Goal: Use online tool/utility: Utilize a website feature to perform a specific function

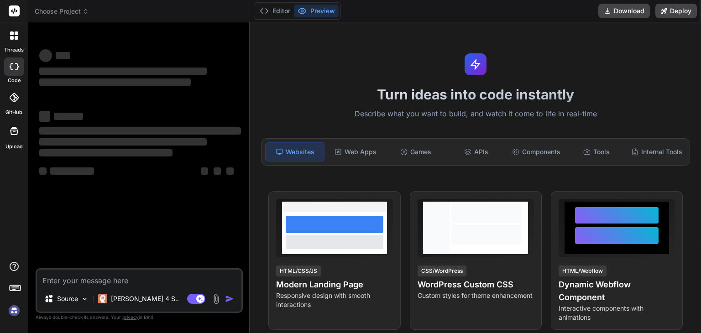
click at [154, 280] on textarea at bounding box center [139, 278] width 204 height 16
type textarea "x"
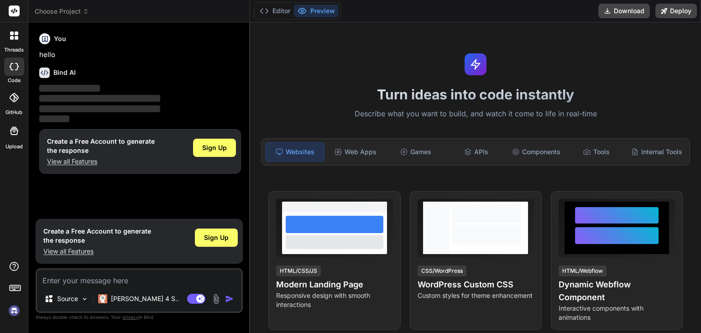
type textarea "You are an expert full-stack SaaS architect with 30+ years of experience. Build…"
type textarea "x"
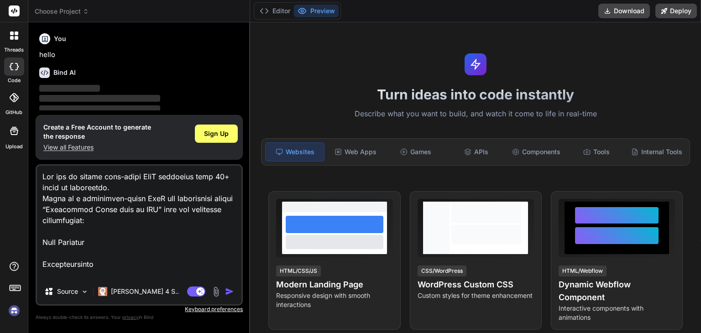
scroll to position [1008, 0]
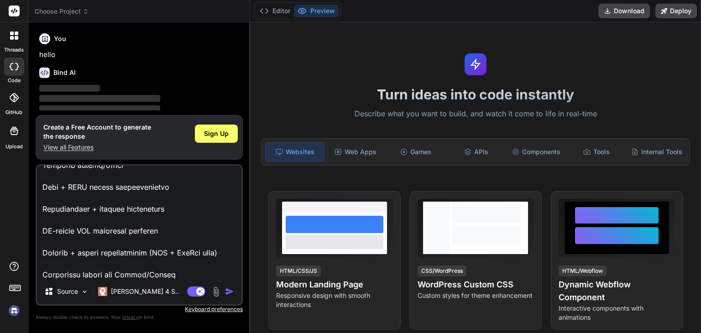
type textarea "You are an expert full-stack SaaS architect with 30+ years of experience. Build…"
click at [231, 290] on img "button" at bounding box center [229, 291] width 9 height 9
click at [225, 140] on div "Sign Up" at bounding box center [216, 134] width 43 height 18
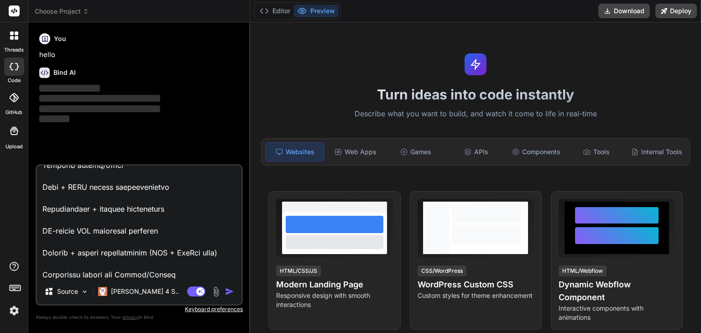
scroll to position [1009, 0]
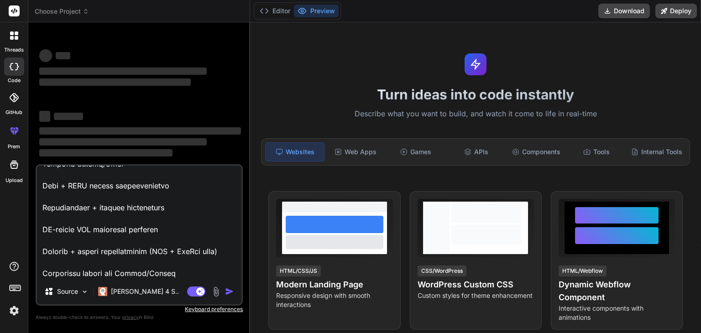
click at [181, 270] on textarea at bounding box center [139, 222] width 204 height 113
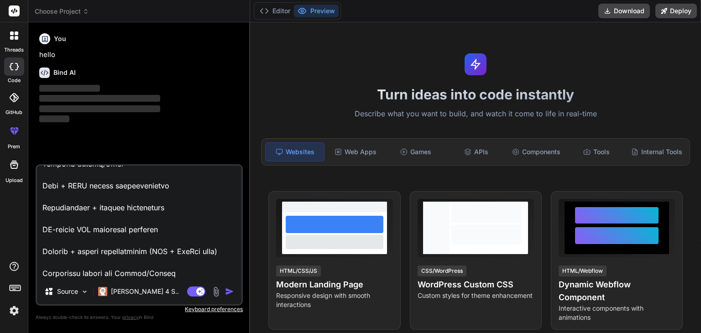
type textarea "x"
type textarea "You are an expert full-stack SaaS architect with 30+ years of experience. Build…"
type textarea "x"
type textarea "You are an expert full-stack SaaS architect with 30+ years of experience. Build…"
type textarea "x"
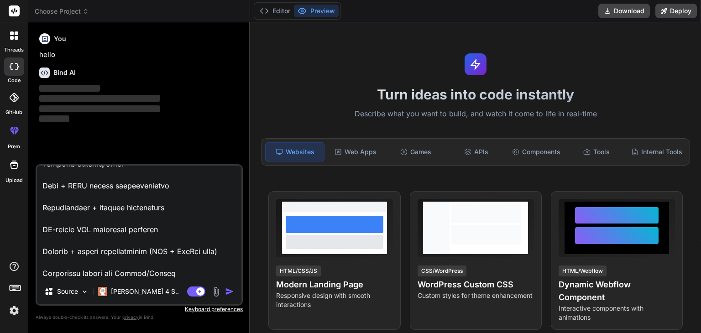
type textarea "You are an expert full-stack SaaS architect with 30+ years of experience. Build…"
click at [176, 274] on textarea at bounding box center [139, 222] width 204 height 113
type textarea "x"
type textarea "You are an expert full-stack SaaS architect with 30+ years of experience. Build…"
type textarea "x"
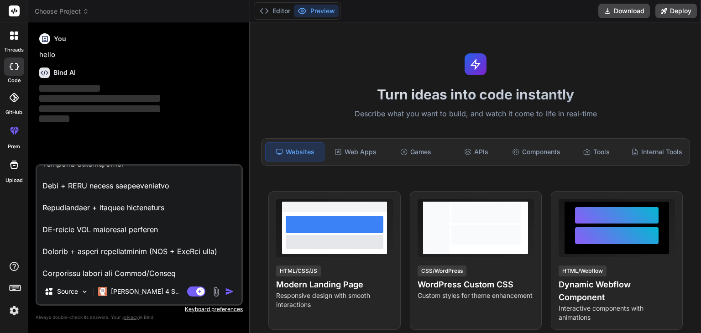
type textarea "You are an expert full-stack SaaS architect with 30+ years of experience. Build…"
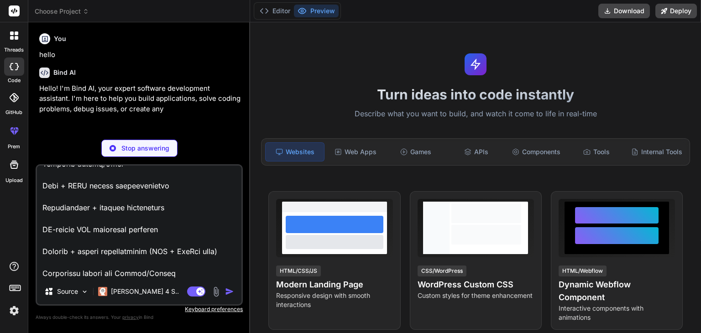
type textarea "x"
type textarea "You are an expert full-stack SaaS architect with 30+ years of experience. Build…"
type textarea "x"
type textarea "You are an expert full-stack SaaS architect with 30+ years of experience. Build…"
type textarea "x"
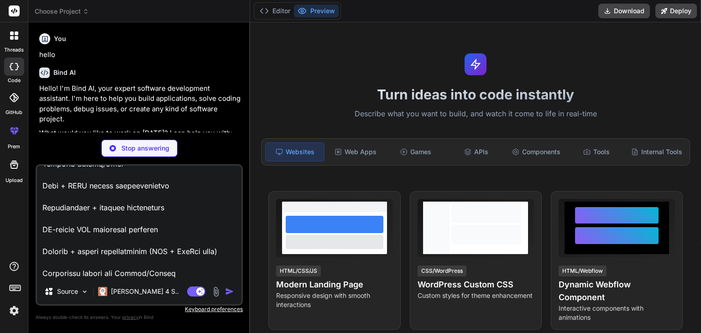
type textarea "You are an expert full-stack SaaS architect with 30+ years of experience. Build…"
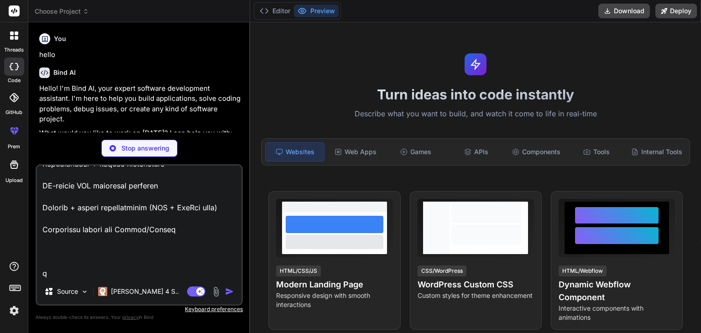
type textarea "x"
type textarea "You are an expert full-stack SaaS architect with 30+ years of experience. Build…"
type textarea "x"
type textarea "You are an expert full-stack SaaS architect with 30+ years of experience. Build…"
type textarea "x"
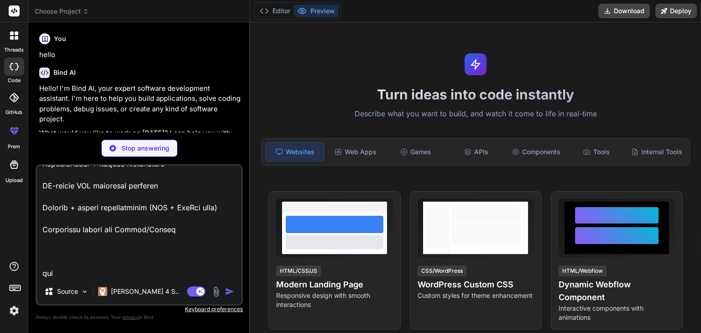
type textarea "You are an expert full-stack SaaS architect with 30+ years of experience. Build…"
type textarea "x"
type textarea "You are an expert full-stack SaaS architect with 30+ years of experience. Build…"
type textarea "x"
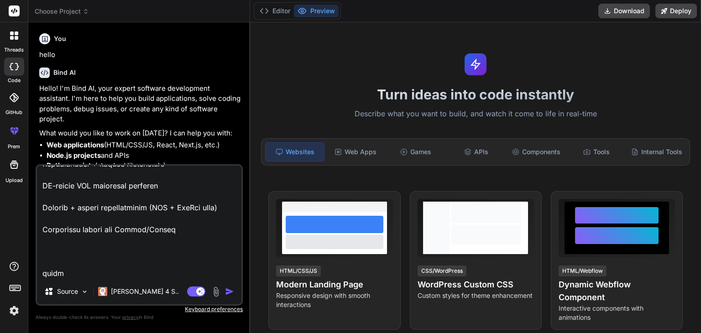
type textarea "You are an expert full-stack SaaS architect with 30+ years of experience. Build…"
type textarea "x"
type textarea "You are an expert full-stack SaaS architect with 30+ years of experience. Build…"
type textarea "x"
type textarea "You are an expert full-stack SaaS architect with 30+ years of experience. Build…"
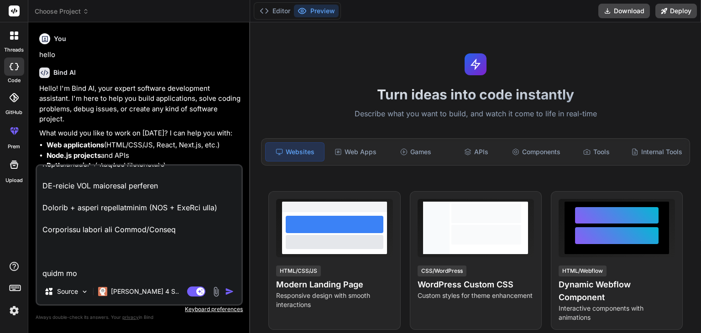
type textarea "x"
type textarea "You are an expert full-stack SaaS architect with 30+ years of experience. Build…"
type textarea "x"
type textarea "You are an expert full-stack SaaS architect with 30+ years of experience. Build…"
type textarea "x"
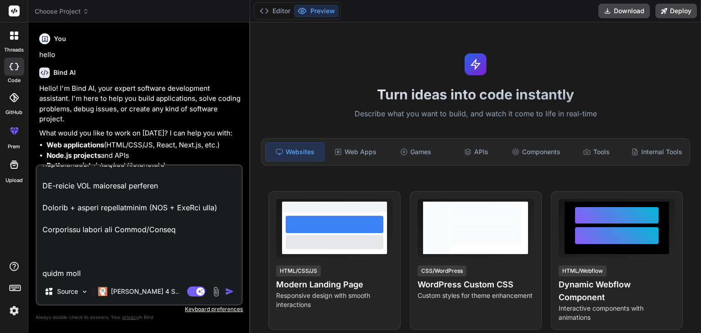
type textarea "You are an expert full-stack SaaS architect with 30+ years of experience. Build…"
type textarea "x"
type textarea "You are an expert full-stack SaaS architect with 30+ years of experience. Build…"
type textarea "x"
type textarea "You are an expert full-stack SaaS architect with 30+ years of experience. Build…"
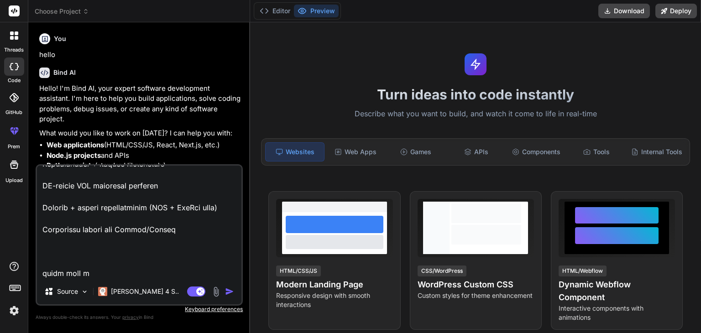
type textarea "x"
type textarea "You are an expert full-stack SaaS architect with 30+ years of experience. Build…"
type textarea "x"
type textarea "You are an expert full-stack SaaS architect with 30+ years of experience. Build…"
type textarea "x"
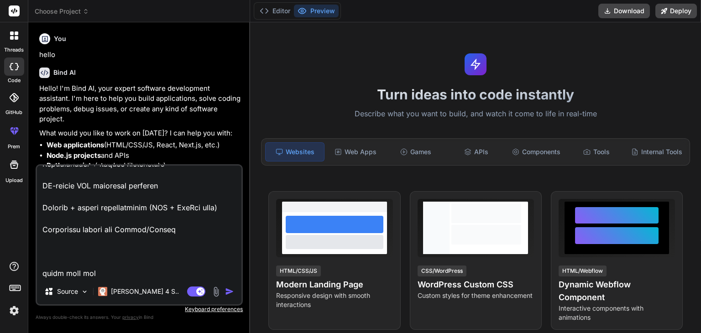
type textarea "You are an expert full-stack SaaS architect with 30+ years of experience. Build…"
type textarea "x"
type textarea "You are an expert full-stack SaaS architect with 30+ years of experience. Build…"
type textarea "x"
type textarea "You are an expert full-stack SaaS architect with 30+ years of experience. Build…"
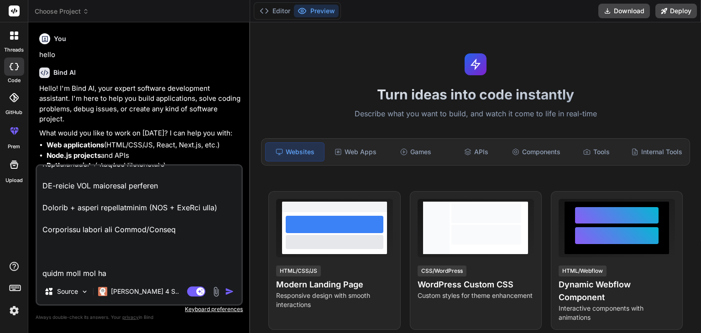
type textarea "x"
type textarea "You are an expert full-stack SaaS architect with 30+ years of experience. Build…"
type textarea "x"
type textarea "You are an expert full-stack SaaS architect with 30+ years of experience. Build…"
type textarea "x"
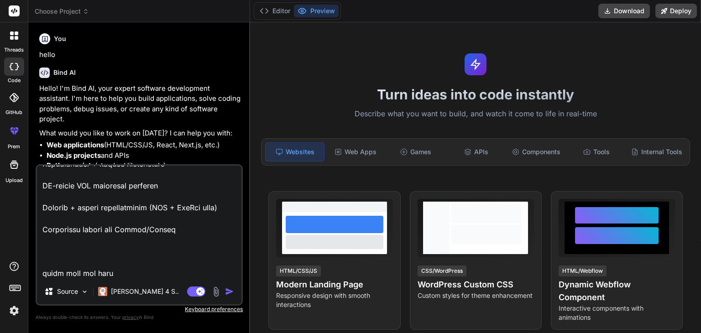
type textarea "You are an expert full-stack SaaS architect with 30+ years of experience. Build…"
type textarea "x"
type textarea "You are an expert full-stack SaaS architect with 30+ years of experience. Build…"
type textarea "x"
type textarea "You are an expert full-stack SaaS architect with 30+ years of experience. Build…"
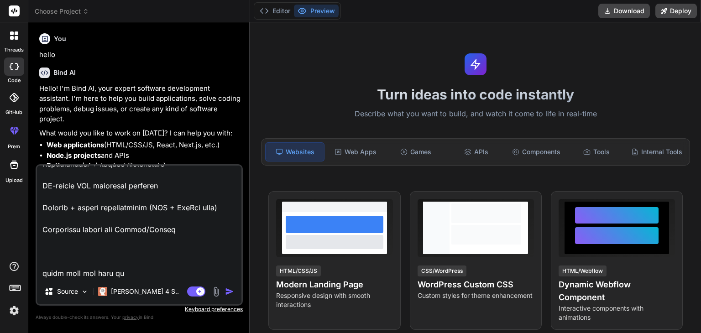
type textarea "x"
type textarea "You are an expert full-stack SaaS architect with 30+ years of experience. Build…"
type textarea "x"
type textarea "You are an expert full-stack SaaS architect with 30+ years of experience. Build…"
type textarea "x"
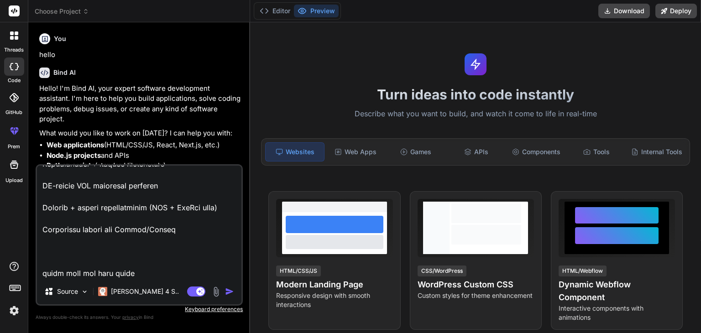
type textarea "You are an expert full-stack SaaS architect with 30+ years of experience. Build…"
type textarea "x"
type textarea "You are an expert full-stack SaaS architect with 30+ years of experience. Build…"
type textarea "x"
type textarea "You are an expert full-stack SaaS architect with 30+ years of experience. Build…"
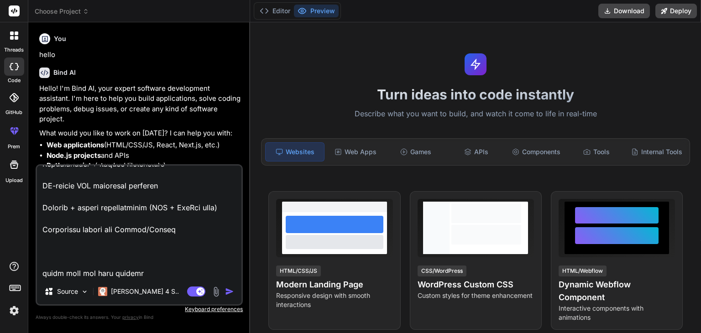
type textarea "x"
type textarea "You are an expert full-stack SaaS architect with 30+ years of experience. Build…"
type textarea "x"
type textarea "You are an expert full-stack SaaS architect with 30+ years of experience. Build…"
type textarea "x"
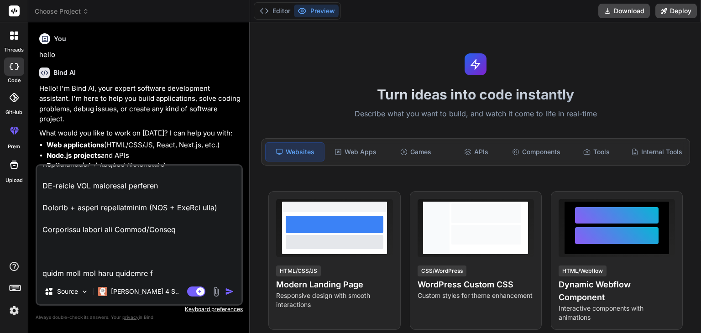
type textarea "You are an expert full-stack SaaS architect with 30+ years of experience. Build…"
type textarea "x"
type textarea "You are an expert full-stack SaaS architect with 30+ years of experience. Build…"
type textarea "x"
type textarea "You are an expert full-stack SaaS architect with 30+ years of experience. Build…"
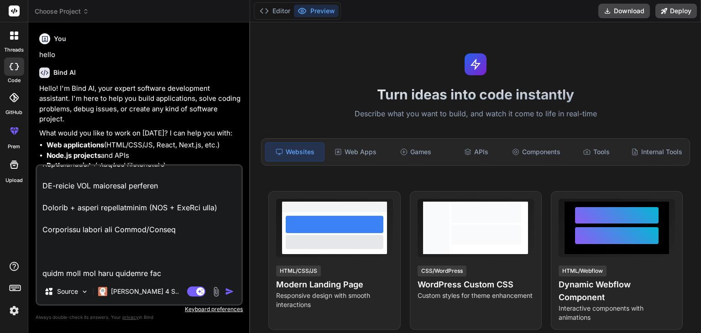
type textarea "x"
type textarea "You are an expert full-stack SaaS architect with 30+ years of experience. Build…"
type textarea "x"
type textarea "You are an expert full-stack SaaS architect with 30+ years of experience. Build…"
type textarea "x"
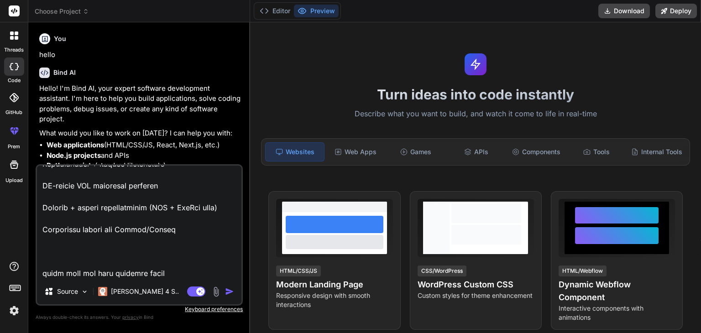
type textarea "You are an expert full-stack SaaS architect with 30+ years of experience. Build…"
type textarea "x"
type textarea "You are an expert full-stack SaaS architect with 30+ years of experience. Build…"
type textarea "x"
type textarea "You are an expert full-stack SaaS architect with 30+ years of experience. Build…"
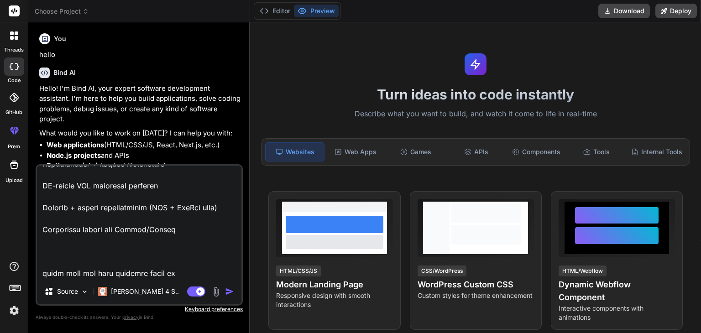
type textarea "x"
type textarea "You are an expert full-stack SaaS architect with 30+ years of experience. Build…"
type textarea "x"
type textarea "You are an expert full-stack SaaS architect with 30+ years of experience. Build…"
type textarea "x"
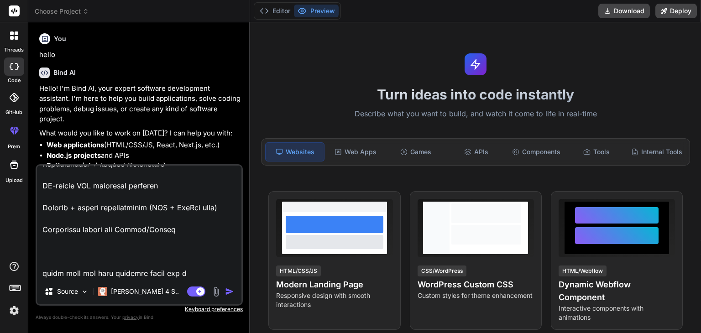
type textarea "You are an expert full-stack SaaS architect with 30+ years of experience. Build…"
type textarea "x"
type textarea "You are an expert full-stack SaaS architect with 30+ years of experience. Build…"
type textarea "x"
type textarea "You are an expert full-stack SaaS architect with 30+ years of experience. Build…"
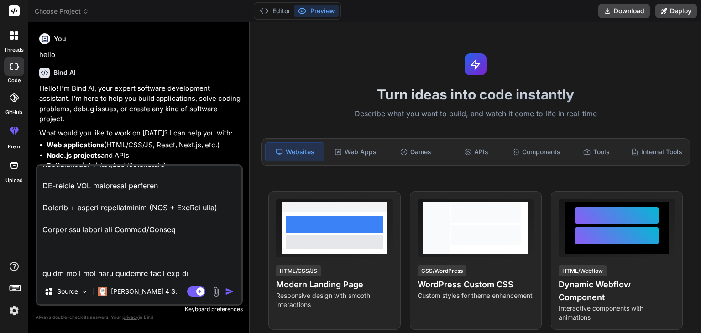
type textarea "x"
type textarea "You are an expert full-stack SaaS architect with 30+ years of experience. Build…"
type textarea "x"
type textarea "You are an expert full-stack SaaS architect with 30+ years of experience. Build…"
type textarea "x"
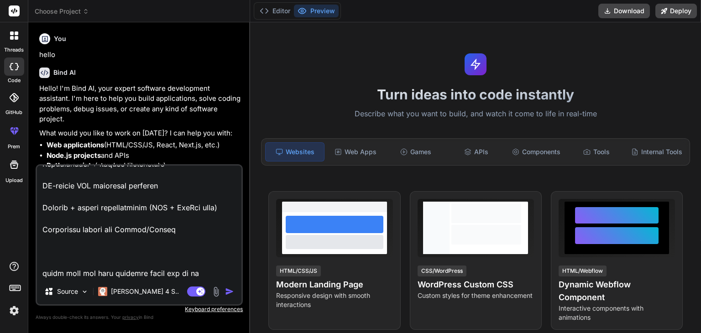
type textarea "You are an expert full-stack SaaS architect with 30+ years of experience. Build…"
type textarea "x"
type textarea "You are an expert full-stack SaaS architect with 30+ years of experience. Build…"
type textarea "x"
type textarea "You are an expert full-stack SaaS architect with 30+ years of experience. Build…"
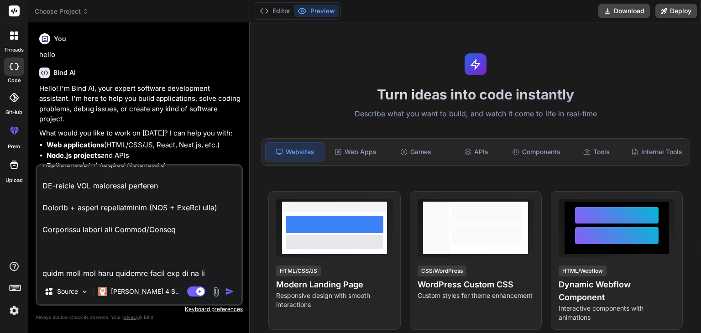
type textarea "x"
type textarea "You are an expert full-stack SaaS architect with 30+ years of experience. Build…"
type textarea "x"
type textarea "You are an expert full-stack SaaS architect with 30+ years of experience. Build…"
type textarea "x"
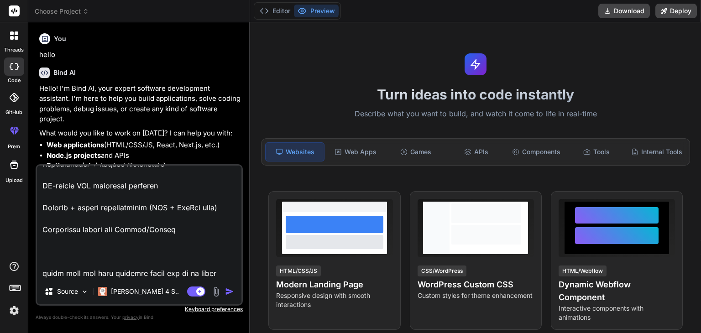
type textarea "You are an expert full-stack SaaS architect with 30+ years of experience. Build…"
type textarea "x"
type textarea "You are an expert full-stack SaaS architect with 30+ years of experience. Build…"
type textarea "x"
type textarea "You are an expert full-stack SaaS architect with 30+ years of experience. Build…"
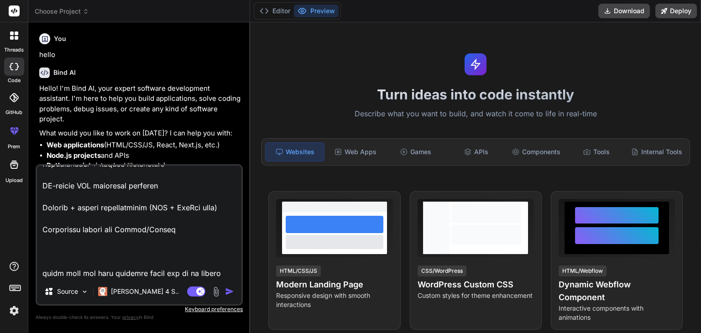
type textarea "x"
type textarea "You are an expert full-stack SaaS architect with 30+ years of experience. Build…"
type textarea "x"
type textarea "You are an expert full-stack SaaS architect with 30+ years of experience. Build…"
type textarea "x"
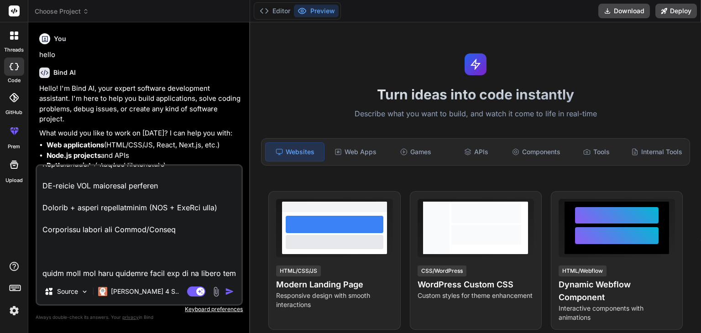
type textarea "You are an expert full-stack SaaS architect with 30+ years of experience. Build…"
type textarea "x"
type textarea "You are an expert full-stack SaaS architect with 30+ years of experience. Build…"
type textarea "x"
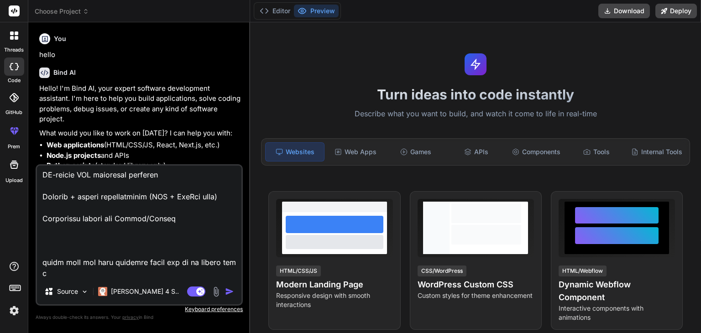
type textarea "You are an expert full-stack SaaS architect with 30+ years of experience. Build…"
type textarea "x"
type textarea "You are an expert full-stack SaaS architect with 30+ years of experience. Build…"
type textarea "x"
type textarea "You are an expert full-stack SaaS architect with 30+ years of experience. Build…"
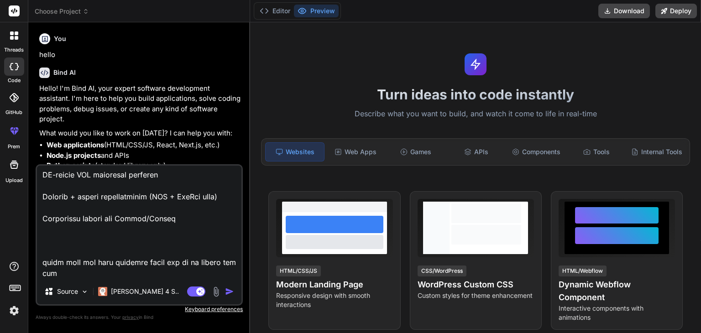
type textarea "x"
type textarea "You are an expert full-stack SaaS architect with 30+ years of experience. Build…"
type textarea "x"
type textarea "You are an expert full-stack SaaS architect with 30+ years of experience. Build…"
type textarea "x"
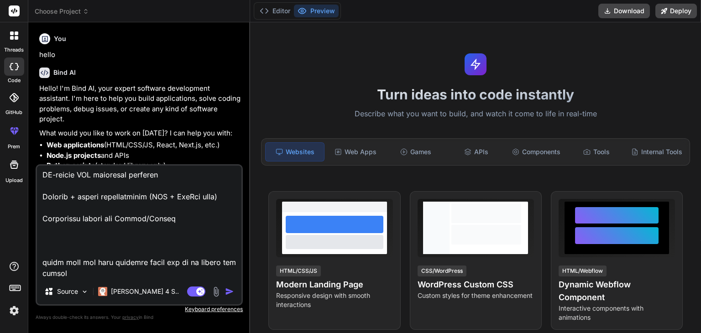
type textarea "You are an expert full-stack SaaS architect with 30+ years of experience. Build…"
type textarea "x"
type textarea "You are an expert full-stack SaaS architect with 30+ years of experience. Build…"
type textarea "x"
type textarea "You are an expert full-stack SaaS architect with 30+ years of experience. Build…"
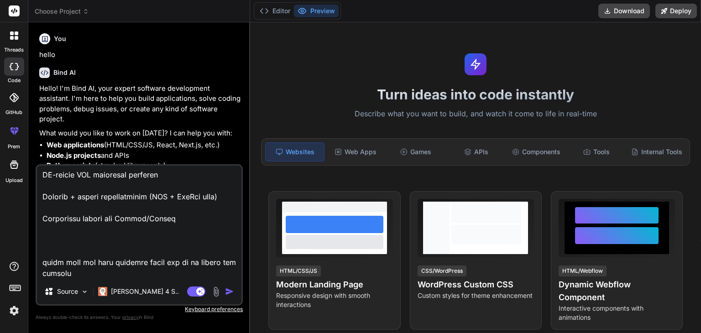
type textarea "x"
type textarea "You are an expert full-stack SaaS architect with 30+ years of experience. Build…"
type textarea "x"
type textarea "You are an expert full-stack SaaS architect with 30+ years of experience. Build…"
type textarea "x"
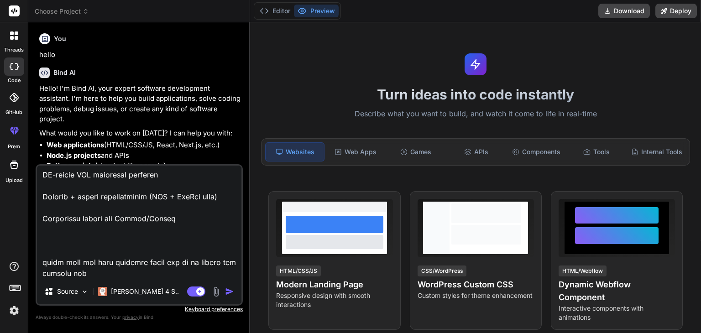
type textarea "You are an expert full-stack SaaS architect with 30+ years of experience. Build…"
type textarea "x"
type textarea "You are an expert full-stack SaaS architect with 30+ years of experience. Build…"
type textarea "x"
type textarea "You are an expert full-stack SaaS architect with 30+ years of experience. Build…"
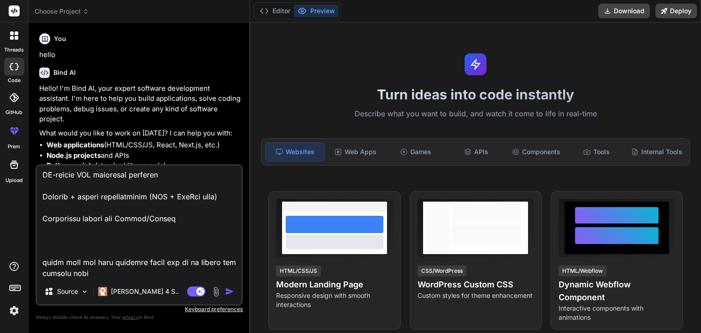
type textarea "x"
type textarea "You are an expert full-stack SaaS architect with 30+ years of experience. Build…"
type textarea "x"
type textarea "You are an expert full-stack SaaS architect with 30+ years of experience. Build…"
type textarea "x"
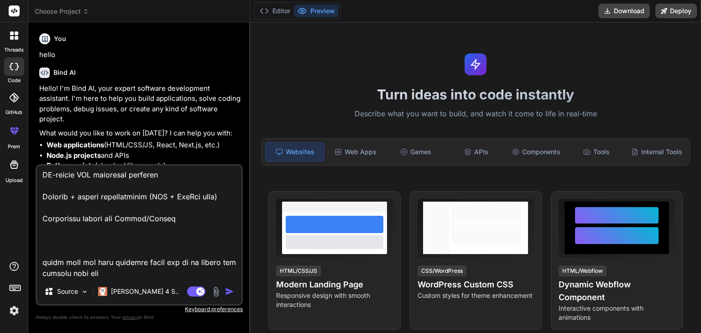
type textarea "You are an expert full-stack SaaS architect with 30+ years of experience. Build…"
type textarea "x"
type textarea "You are an expert full-stack SaaS architect with 30+ years of experience. Build…"
type textarea "x"
type textarea "You are an expert full-stack SaaS architect with 30+ years of experience. Build…"
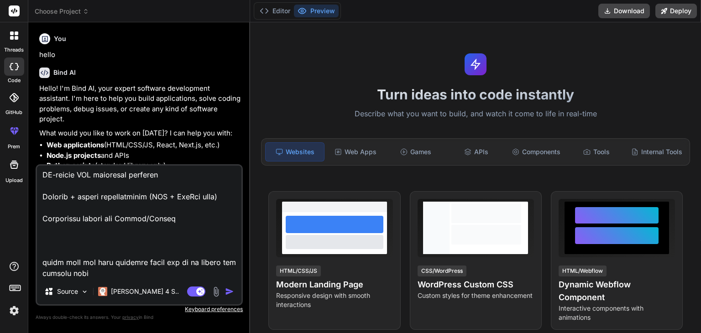
type textarea "x"
type textarea "You are an expert full-stack SaaS architect with 30+ years of experience. Build…"
type textarea "x"
type textarea "You are an expert full-stack SaaS architect with 30+ years of experience. Build…"
type textarea "x"
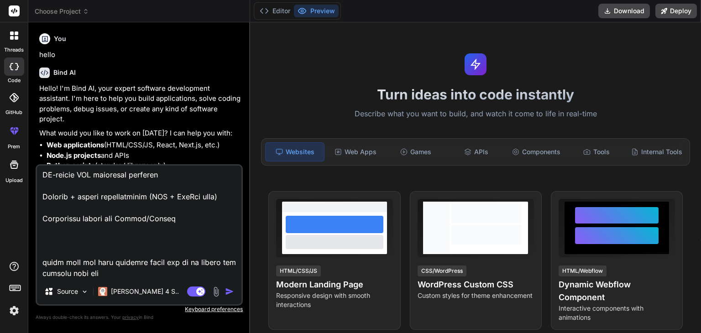
type textarea "You are an expert full-stack SaaS architect with 30+ years of experience. Build…"
type textarea "x"
type textarea "You are an expert full-stack SaaS architect with 30+ years of experience. Build…"
type textarea "x"
type textarea "You are an expert full-stack SaaS architect with 30+ years of experience. Build…"
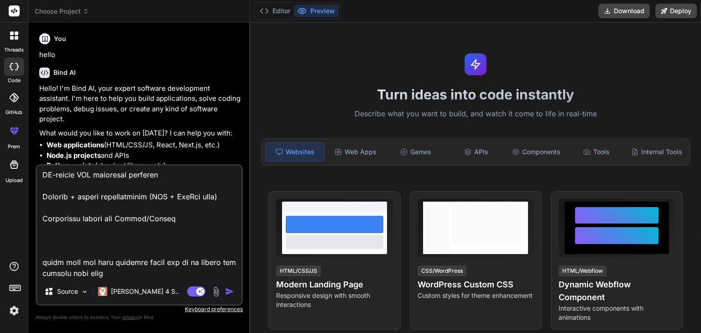
type textarea "x"
type textarea "You are an expert full-stack SaaS architect with 30+ years of experience. Build…"
type textarea "x"
type textarea "You are an expert full-stack SaaS architect with 30+ years of experience. Build…"
type textarea "x"
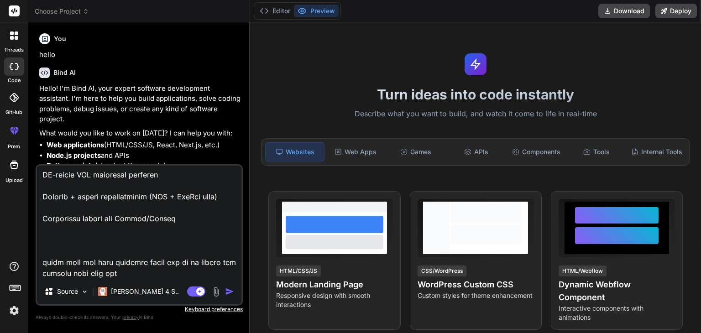
type textarea "You are an expert full-stack SaaS architect with 30+ years of experience. Build…"
type textarea "x"
type textarea "You are an expert full-stack SaaS architect with 30+ years of experience. Build…"
type textarea "x"
type textarea "You are an expert full-stack SaaS architect with 30+ years of experience. Build…"
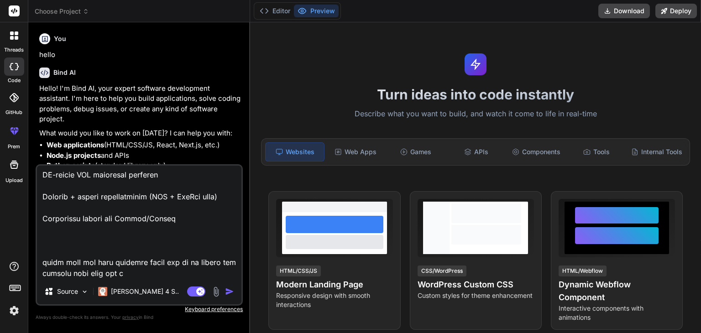
type textarea "x"
type textarea "You are an expert full-stack SaaS architect with 30+ years of experience. Build…"
type textarea "x"
type textarea "You are an expert full-stack SaaS architect with 30+ years of experience. Build…"
type textarea "x"
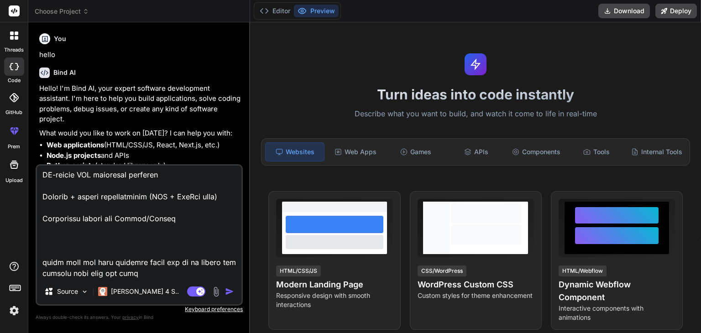
type textarea "You are an expert full-stack SaaS architect with 30+ years of experience. Build…"
type textarea "x"
type textarea "You are an expert full-stack SaaS architect with 30+ years of experience. Build…"
type textarea "x"
type textarea "You are an expert full-stack SaaS architect with 30+ years of experience. Build…"
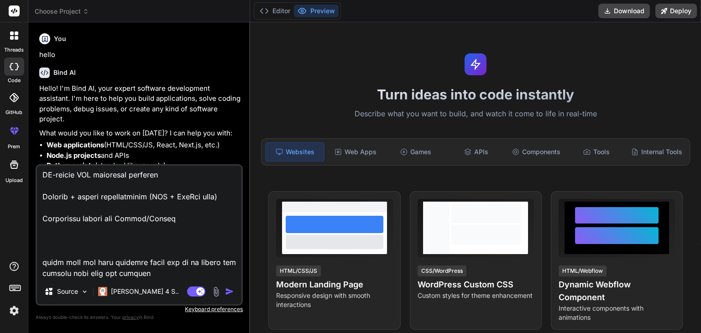
type textarea "x"
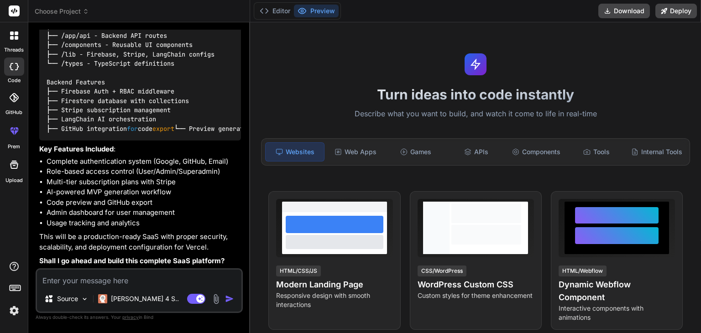
scroll to position [737, 0]
click at [155, 281] on textarea at bounding box center [139, 278] width 204 height 16
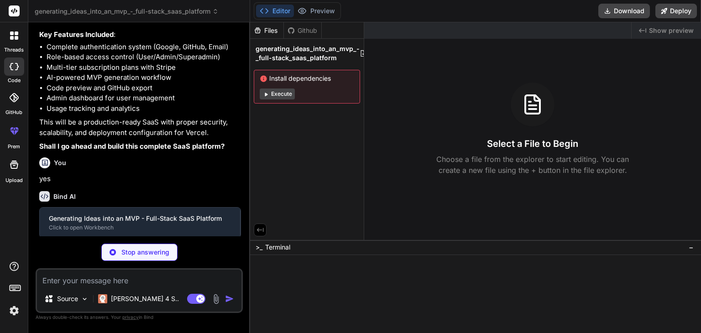
scroll to position [831, 0]
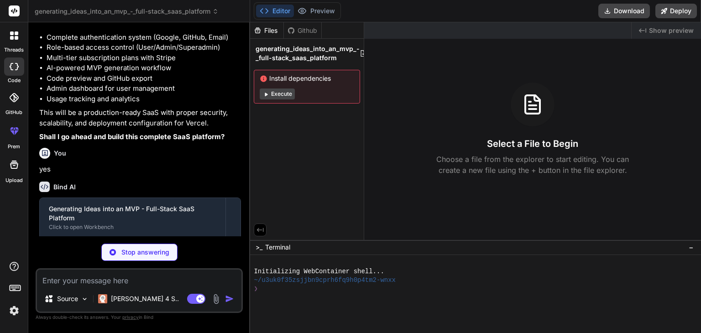
click at [283, 94] on button "Execute" at bounding box center [277, 93] width 35 height 11
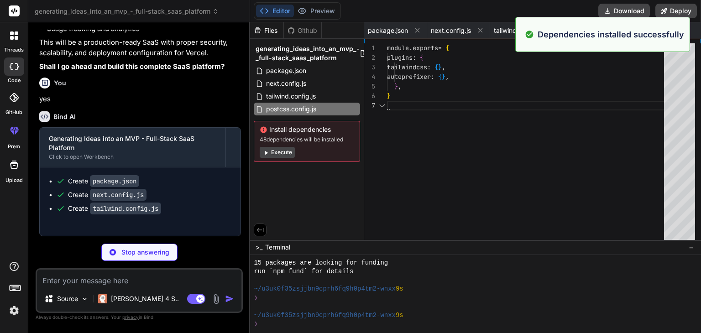
scroll to position [0, 6]
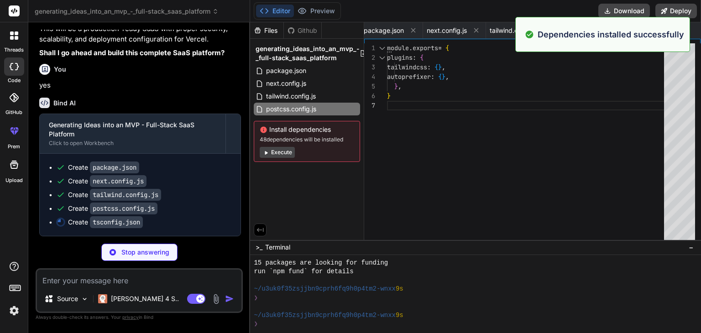
click at [282, 152] on button "Execute" at bounding box center [277, 152] width 35 height 11
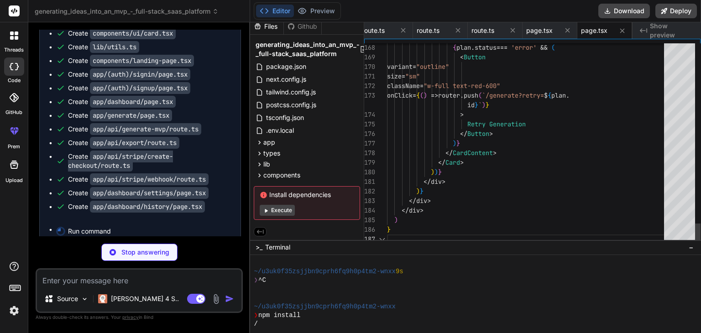
scroll to position [184, 0]
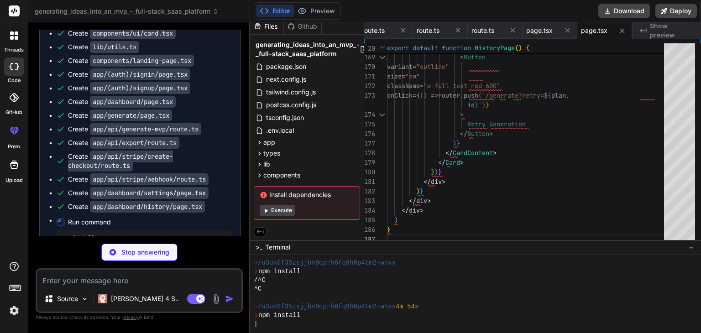
click at [170, 171] on code "app/api/stripe/create-checkout/route.ts" at bounding box center [120, 161] width 105 height 21
click at [276, 209] on button "Execute" at bounding box center [277, 210] width 35 height 11
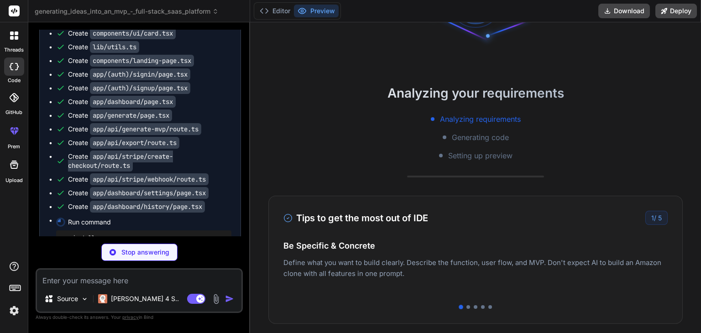
scroll to position [0, 0]
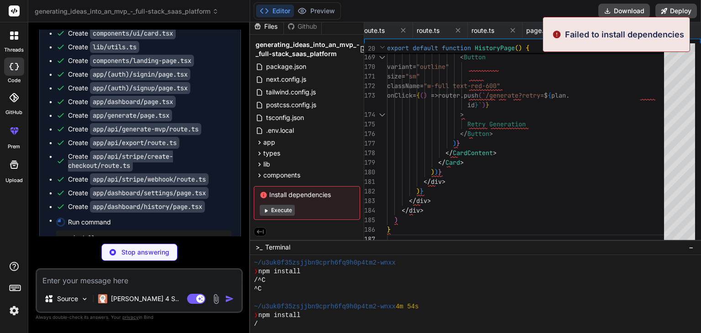
click at [286, 206] on button "Execute" at bounding box center [277, 210] width 35 height 11
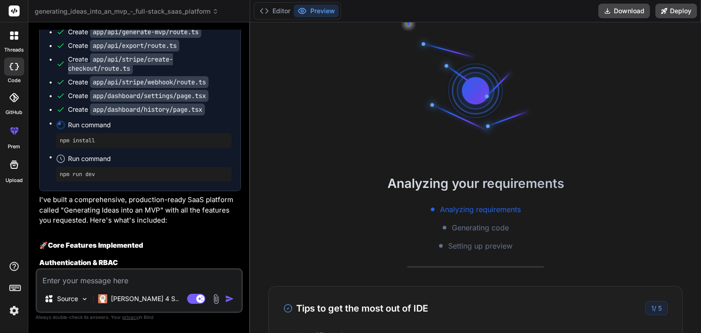
scroll to position [1394, 0]
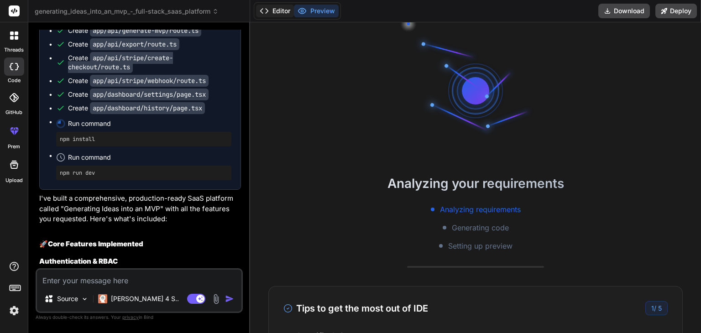
click at [292, 12] on button "Editor" at bounding box center [275, 11] width 38 height 13
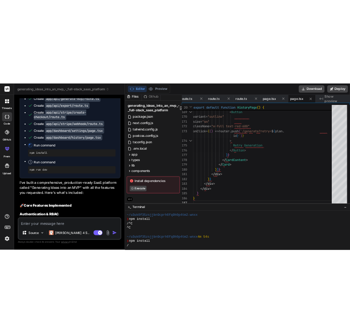
scroll to position [210, 0]
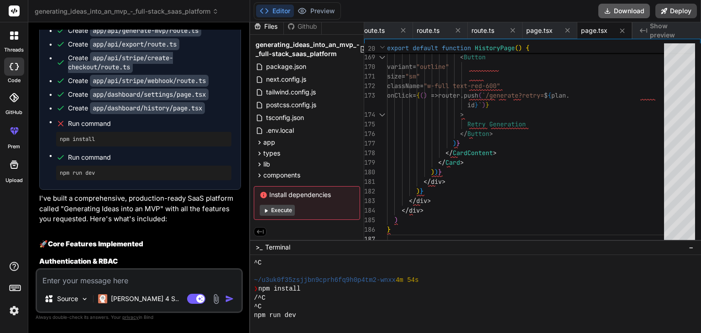
click at [621, 9] on button "Download" at bounding box center [624, 11] width 52 height 15
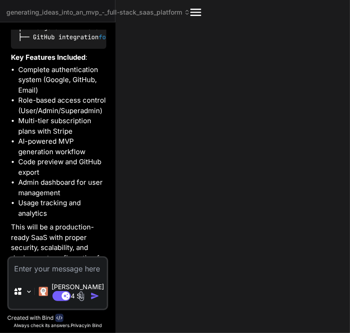
scroll to position [2391, 0]
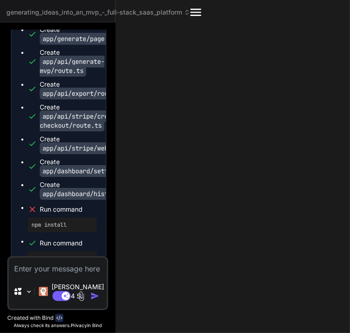
click at [201, 17] on icon "Created with Pixso." at bounding box center [195, 12] width 11 height 11
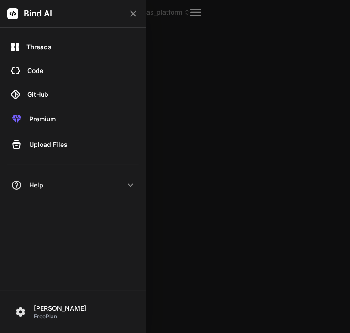
click at [133, 13] on icon at bounding box center [133, 13] width 6 height 6
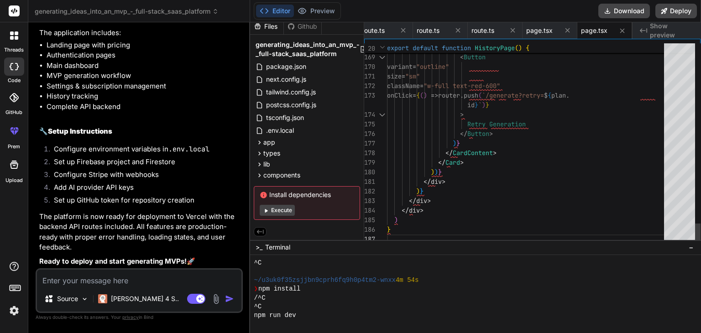
scroll to position [1472, 0]
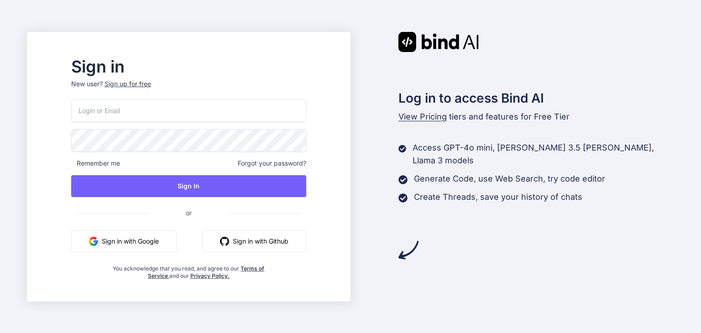
click at [158, 237] on button "Sign in with Google" at bounding box center [123, 241] width 105 height 22
